Goal: Information Seeking & Learning: Learn about a topic

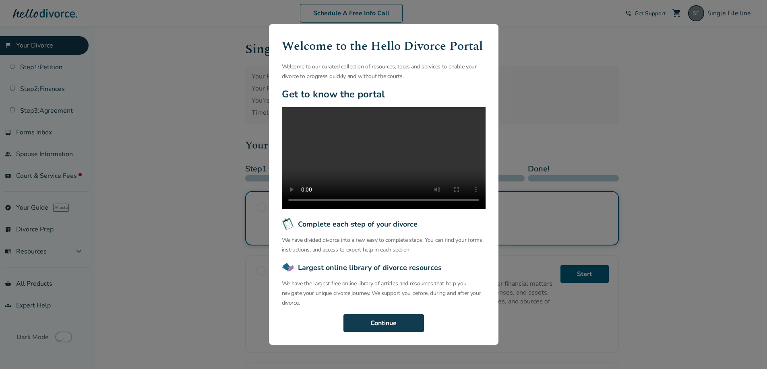
drag, startPoint x: 375, startPoint y: 340, endPoint x: 377, endPoint y: 292, distance: 47.9
click at [377, 292] on div "Welcome to the Hello Divorce Portal Welcome to our curated collection of resour…" at bounding box center [383, 184] width 229 height 321
click at [371, 325] on button "Continue" at bounding box center [383, 323] width 80 height 18
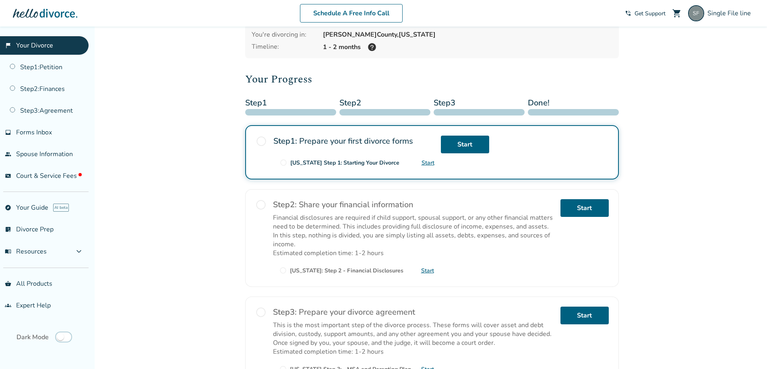
scroll to position [0, 0]
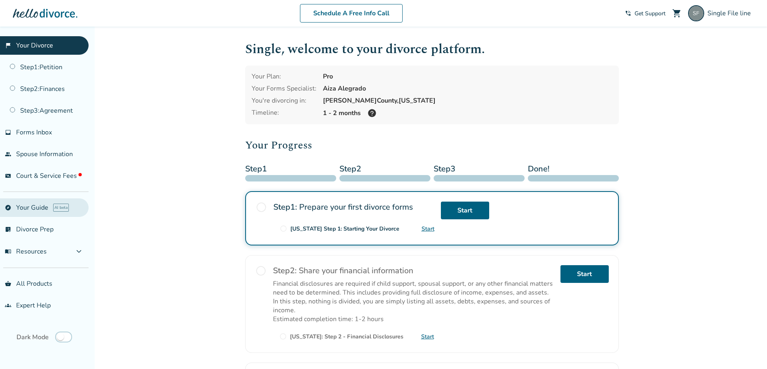
click at [37, 208] on link "explore Your Guide AI beta" at bounding box center [44, 207] width 89 height 19
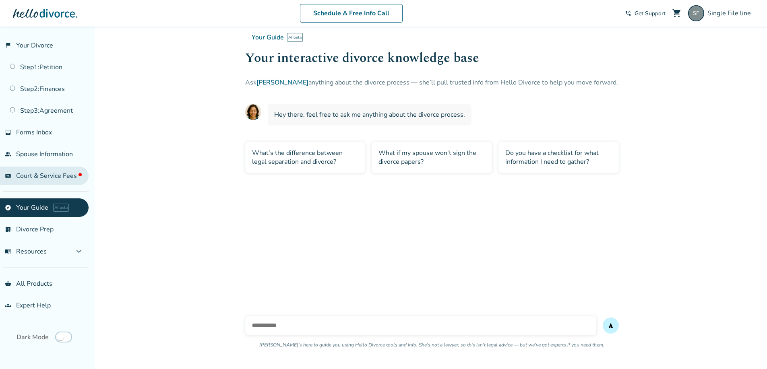
click at [44, 175] on span "Court & Service Fees" at bounding box center [49, 175] width 66 height 9
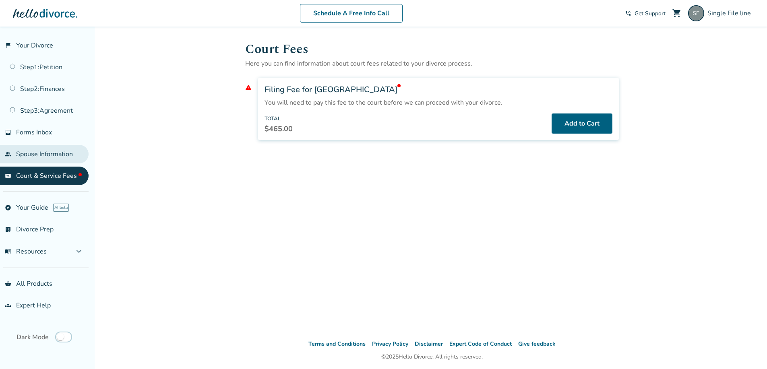
click at [45, 162] on link "people Spouse Information" at bounding box center [44, 154] width 89 height 19
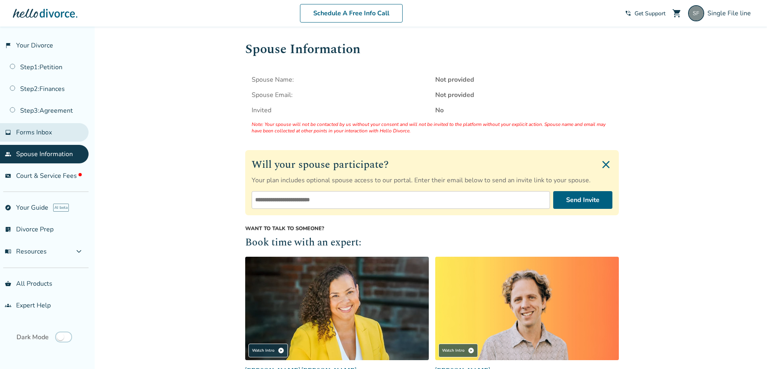
click at [51, 135] on span "Forms Inbox" at bounding box center [34, 132] width 36 height 9
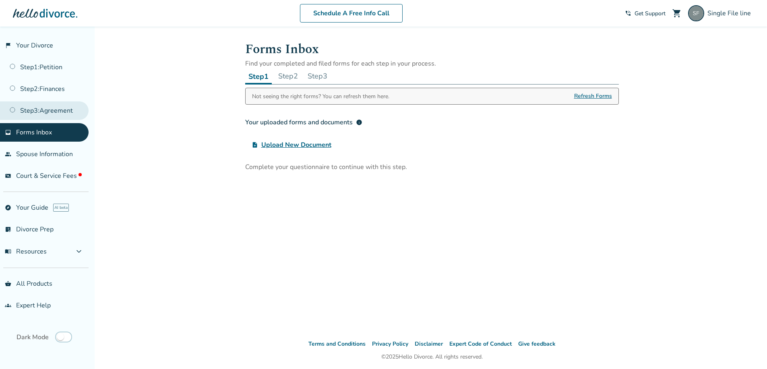
click at [54, 116] on link "Step 3 : Agreement" at bounding box center [44, 110] width 89 height 19
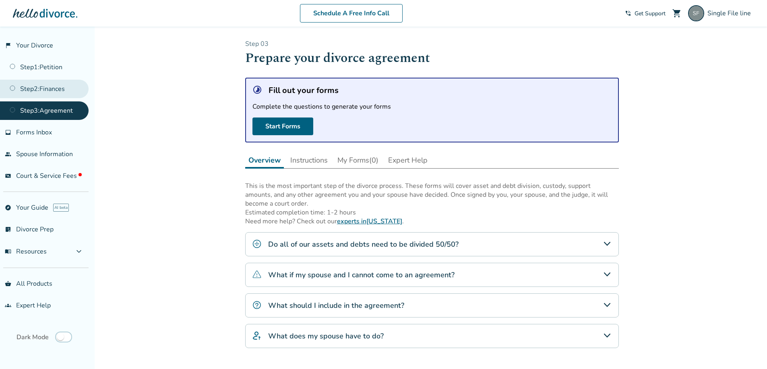
click at [33, 95] on link "Step 2 : Finances" at bounding box center [44, 89] width 89 height 19
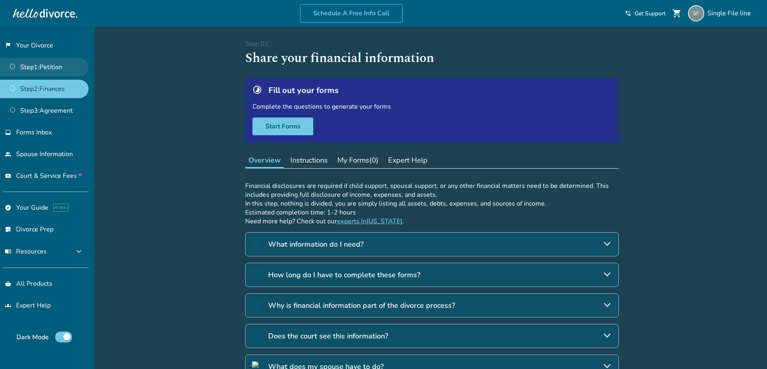
click at [37, 73] on link "Step 1 : Petition" at bounding box center [44, 67] width 89 height 19
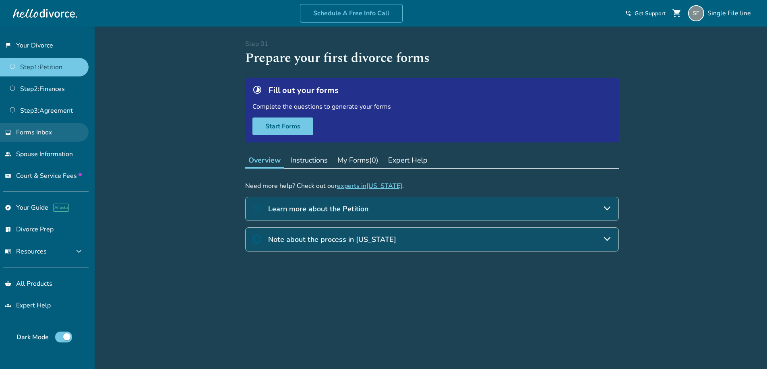
click at [39, 131] on span "Forms Inbox" at bounding box center [34, 132] width 36 height 9
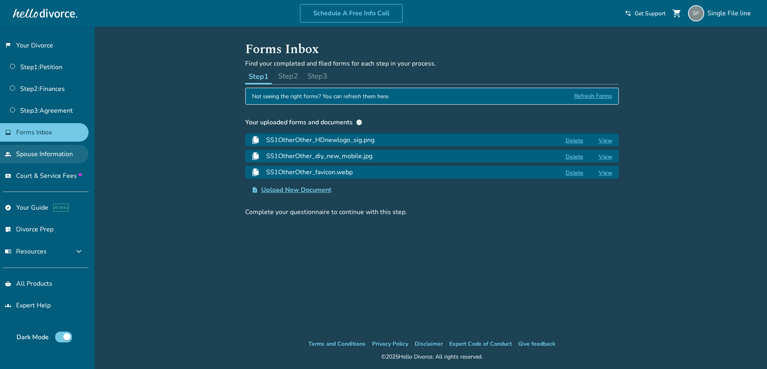
click at [37, 161] on link "people Spouse Information" at bounding box center [44, 154] width 89 height 19
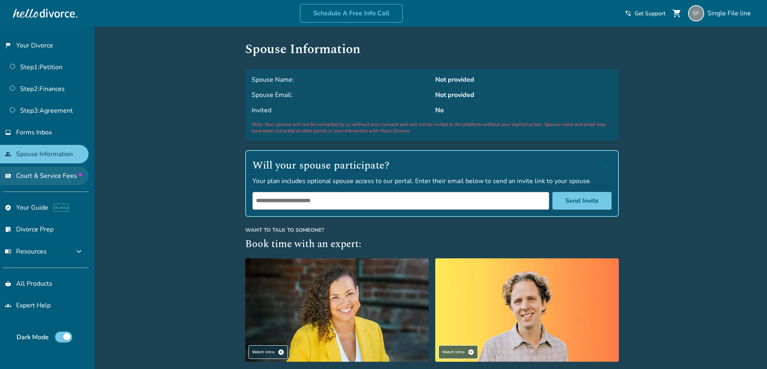
click at [33, 182] on link "universal_currency_alt Court & Service Fees" at bounding box center [44, 176] width 89 height 19
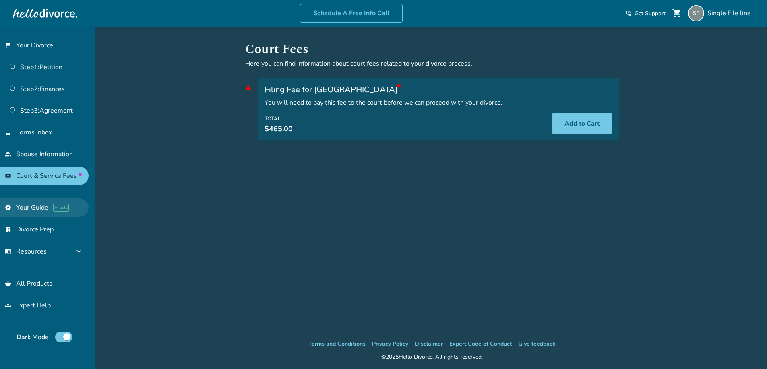
click at [32, 208] on link "explore Your Guide AI beta" at bounding box center [44, 207] width 89 height 19
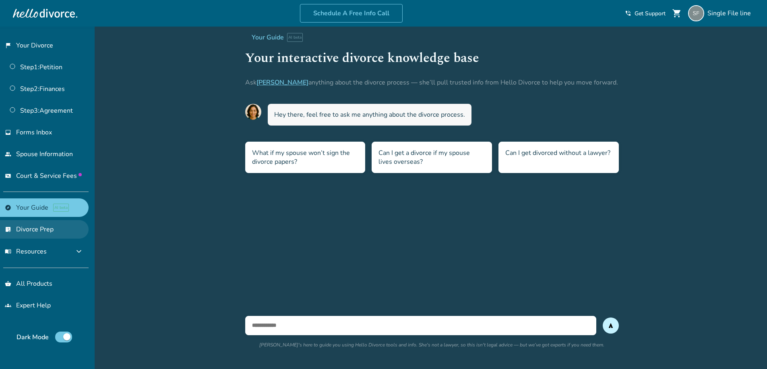
click at [37, 233] on link "list_alt_check Divorce Prep" at bounding box center [44, 229] width 89 height 19
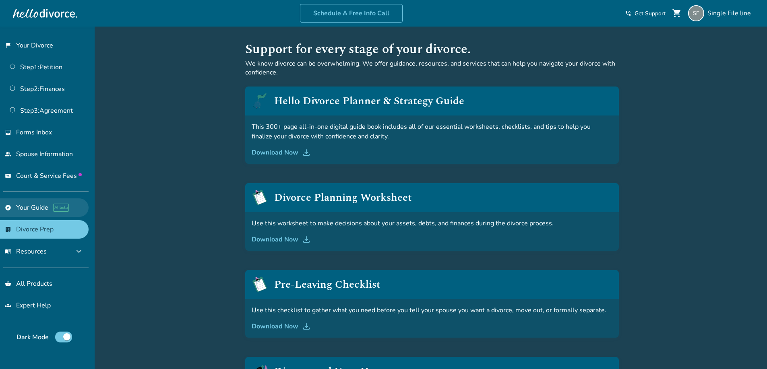
click at [34, 209] on link "explore Your Guide AI beta" at bounding box center [44, 207] width 89 height 19
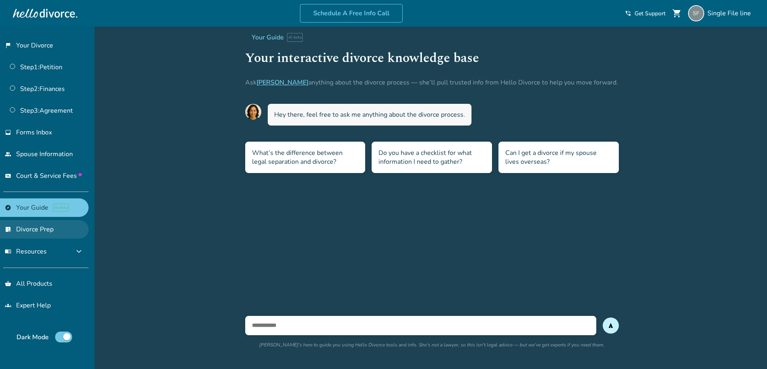
click at [35, 233] on link "list_alt_check Divorce Prep" at bounding box center [44, 229] width 89 height 19
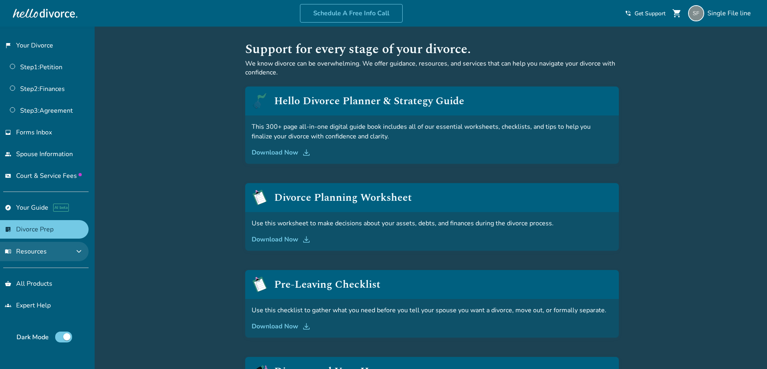
click at [33, 252] on span "menu_book Resources" at bounding box center [26, 251] width 42 height 9
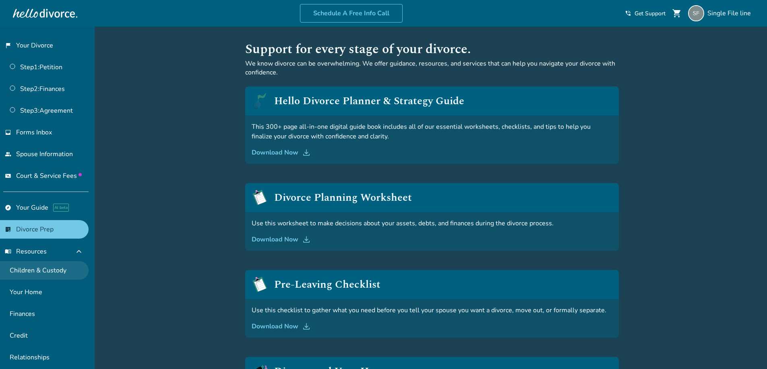
click at [34, 266] on link "Children & Custody" at bounding box center [44, 270] width 89 height 19
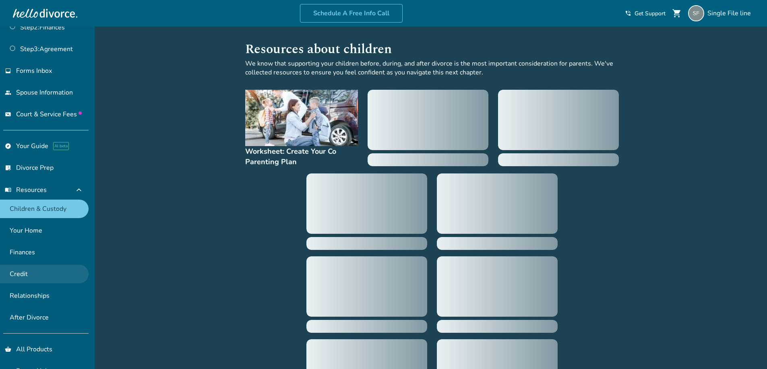
scroll to position [80, 0]
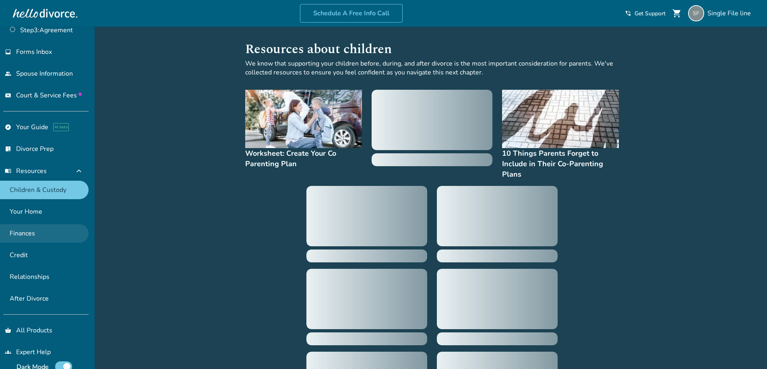
click at [29, 236] on link "Finances" at bounding box center [44, 233] width 89 height 19
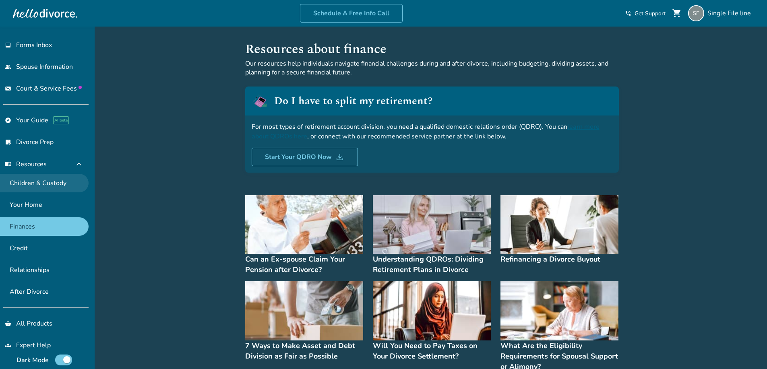
scroll to position [93, 0]
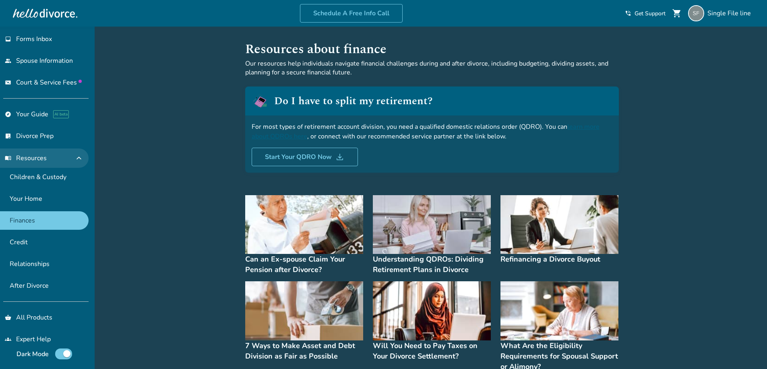
click at [57, 159] on button "menu_book Resources expand_less" at bounding box center [44, 158] width 89 height 19
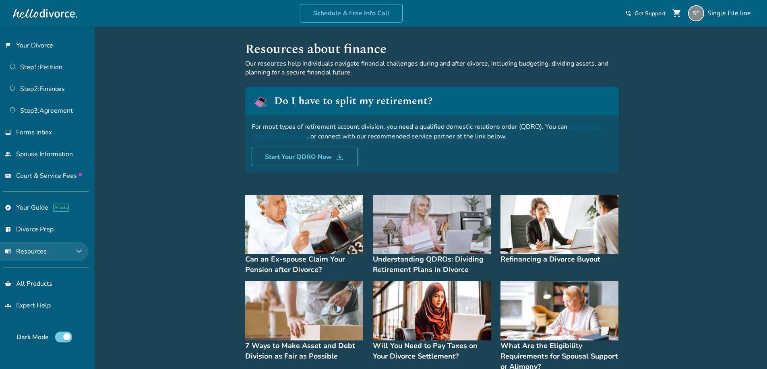
scroll to position [0, 0]
click at [55, 246] on button "menu_book Resources expand_more" at bounding box center [44, 251] width 89 height 19
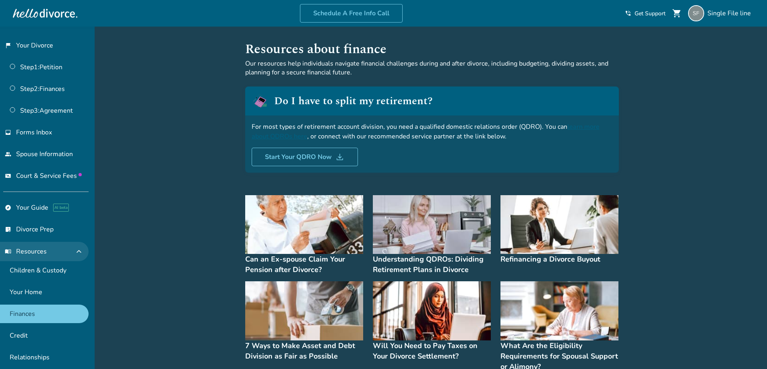
click at [55, 246] on button "menu_book Resources expand_less" at bounding box center [44, 251] width 89 height 19
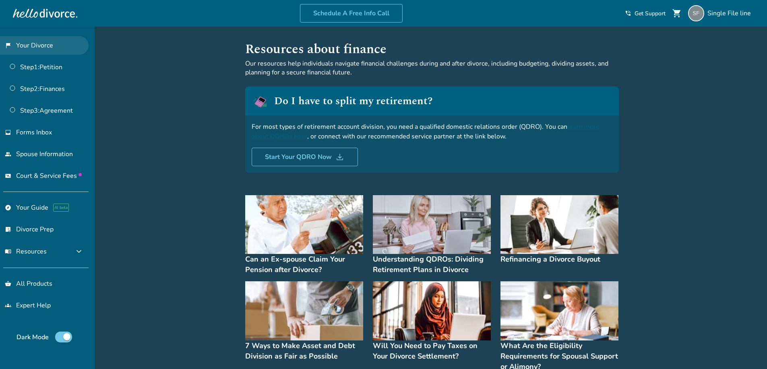
click at [29, 45] on link "flag_2 Your Divorce" at bounding box center [44, 45] width 89 height 19
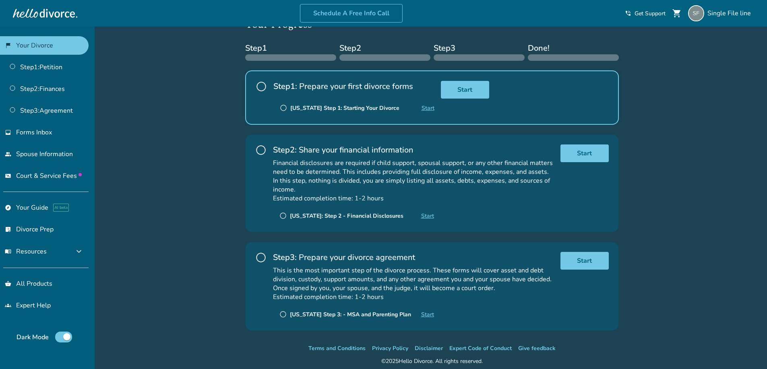
scroll to position [152, 0]
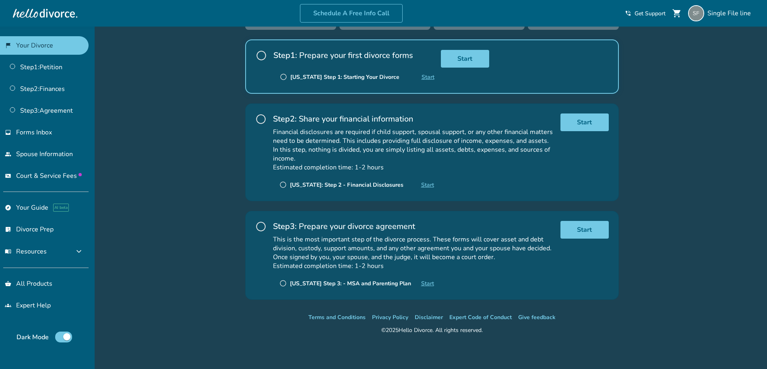
click at [0, 36] on link "flag_2 Your Divorce" at bounding box center [44, 45] width 89 height 19
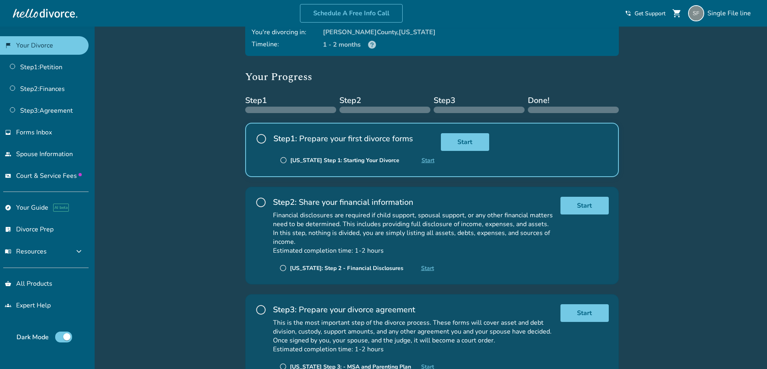
scroll to position [0, 0]
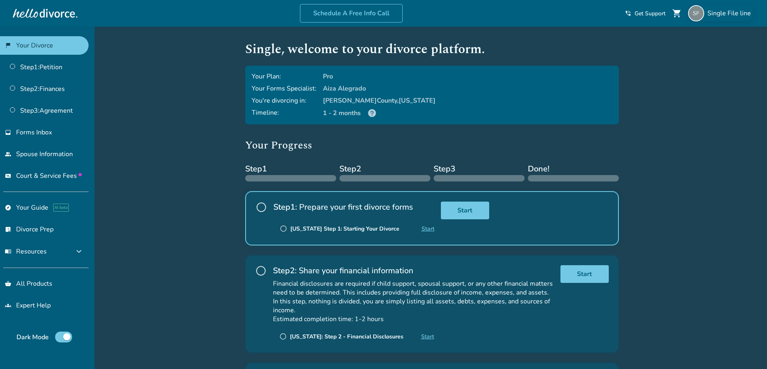
click at [714, 11] on span "Single File line" at bounding box center [730, 13] width 47 height 9
